Goal: Participate in discussion: Engage in conversation with other users on a specific topic

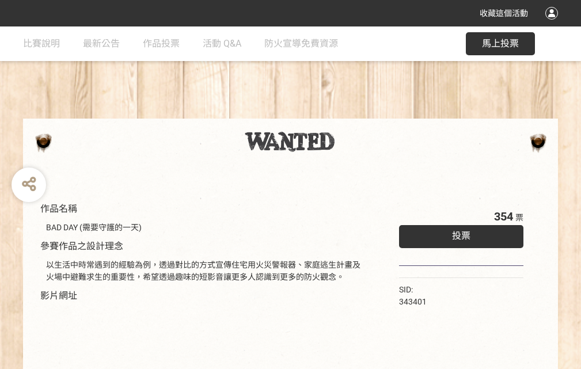
click at [553, 24] on div "收藏這個活動" at bounding box center [290, 13] width 581 height 26
click at [360, 113] on div "作品名稱 BAD DAY (需要守護的一天) 參賽作品之設計理念 以生活中時常遇到的經驗為例，透過對比的方式宣傳住宅用火災警報器、家庭逃生計畫及火場中避難求生…" at bounding box center [290, 268] width 581 height 484
click at [458, 233] on span "投票" at bounding box center [461, 235] width 18 height 11
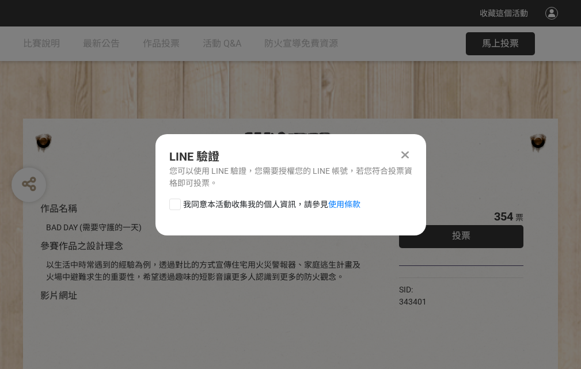
click at [174, 202] on div at bounding box center [175, 205] width 12 height 12
checkbox input "true"
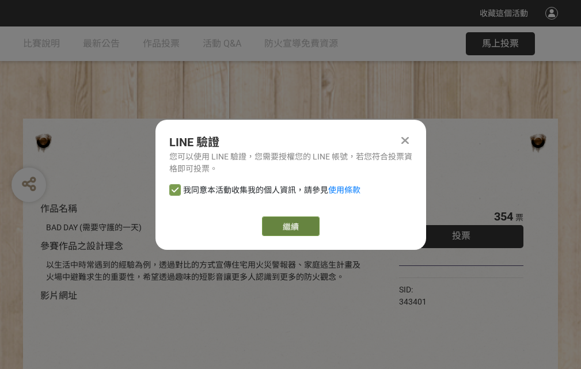
click at [290, 226] on link "繼續" at bounding box center [291, 226] width 58 height 20
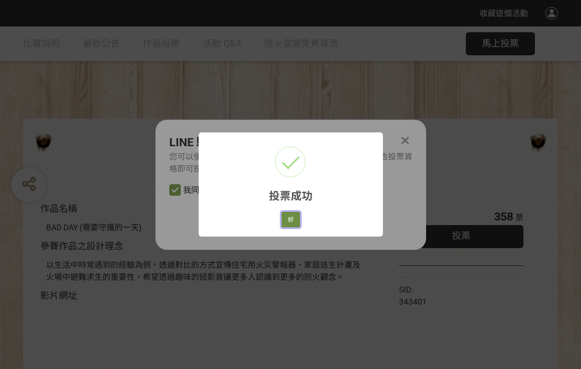
click at [287, 218] on button "好" at bounding box center [291, 220] width 18 height 16
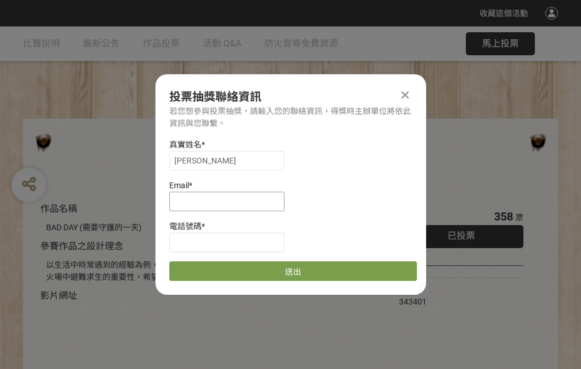
click at [230, 201] on input at bounding box center [226, 202] width 115 height 20
type input "[EMAIL_ADDRESS][DOMAIN_NAME]"
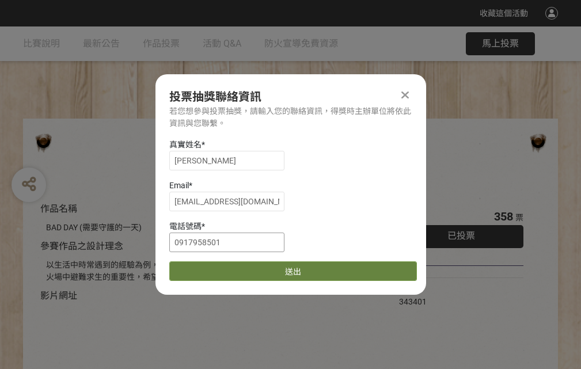
type input "0917958501"
click at [202, 267] on button "送出" at bounding box center [293, 271] width 248 height 20
